Goal: Task Accomplishment & Management: Use online tool/utility

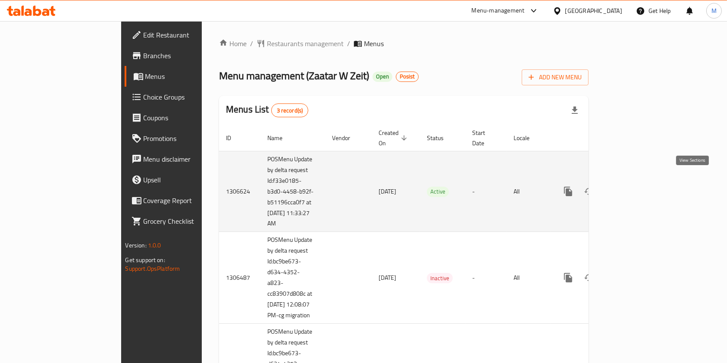
click at [640, 187] on link "enhanced table" at bounding box center [630, 191] width 21 height 21
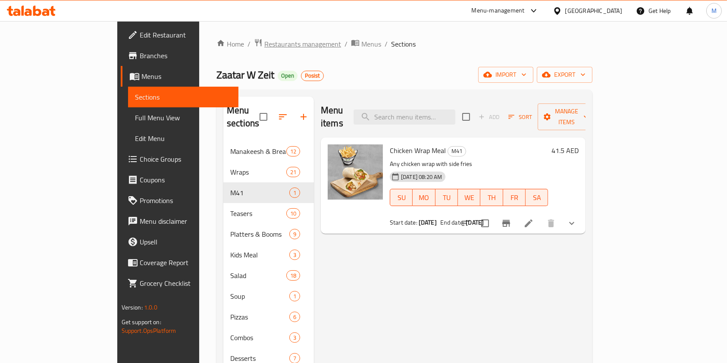
click at [264, 41] on span "Restaurants management" at bounding box center [302, 44] width 77 height 10
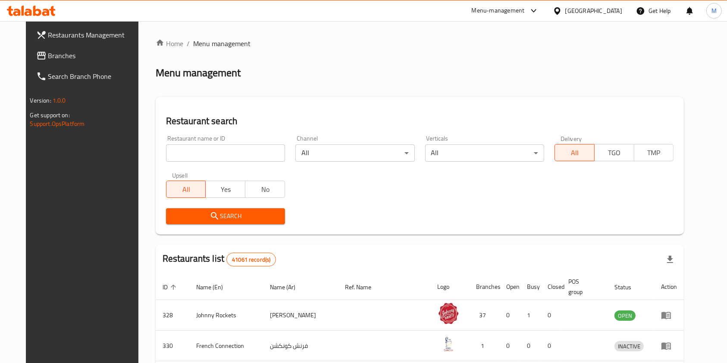
click at [236, 162] on div "Restaurant name or ID Restaurant name or ID" at bounding box center [225, 148] width 129 height 37
click at [235, 160] on input "search" at bounding box center [225, 152] width 119 height 17
type input "cinnabon"
click button "Search" at bounding box center [225, 216] width 119 height 16
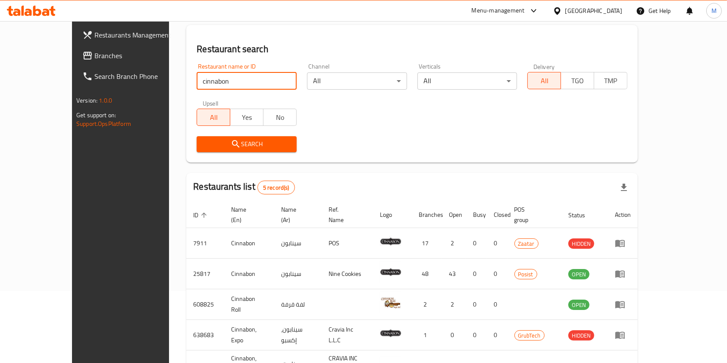
scroll to position [125, 0]
